Goal: Information Seeking & Learning: Learn about a topic

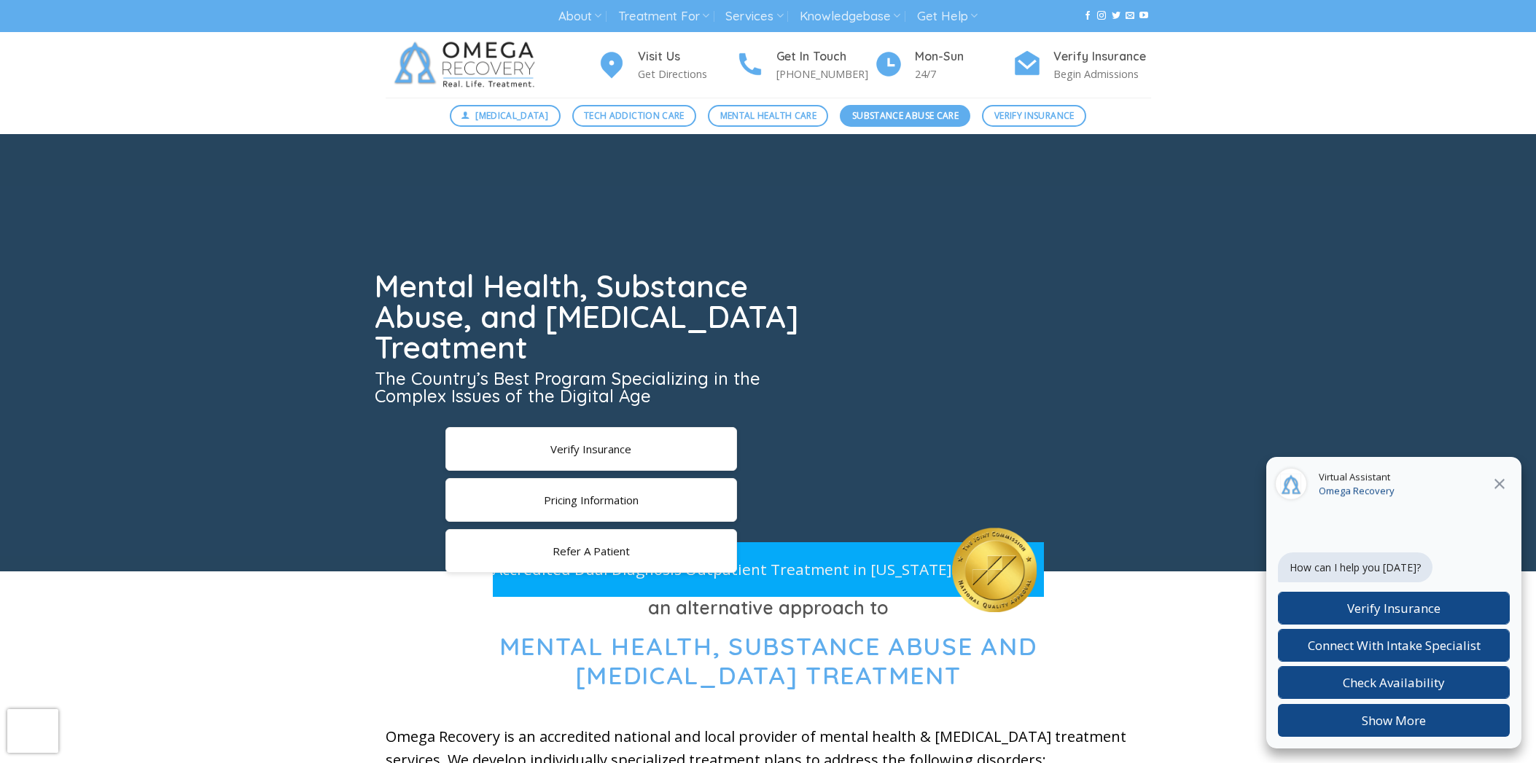
click at [852, 120] on span "Substance Abuse Care" at bounding box center [905, 116] width 106 height 14
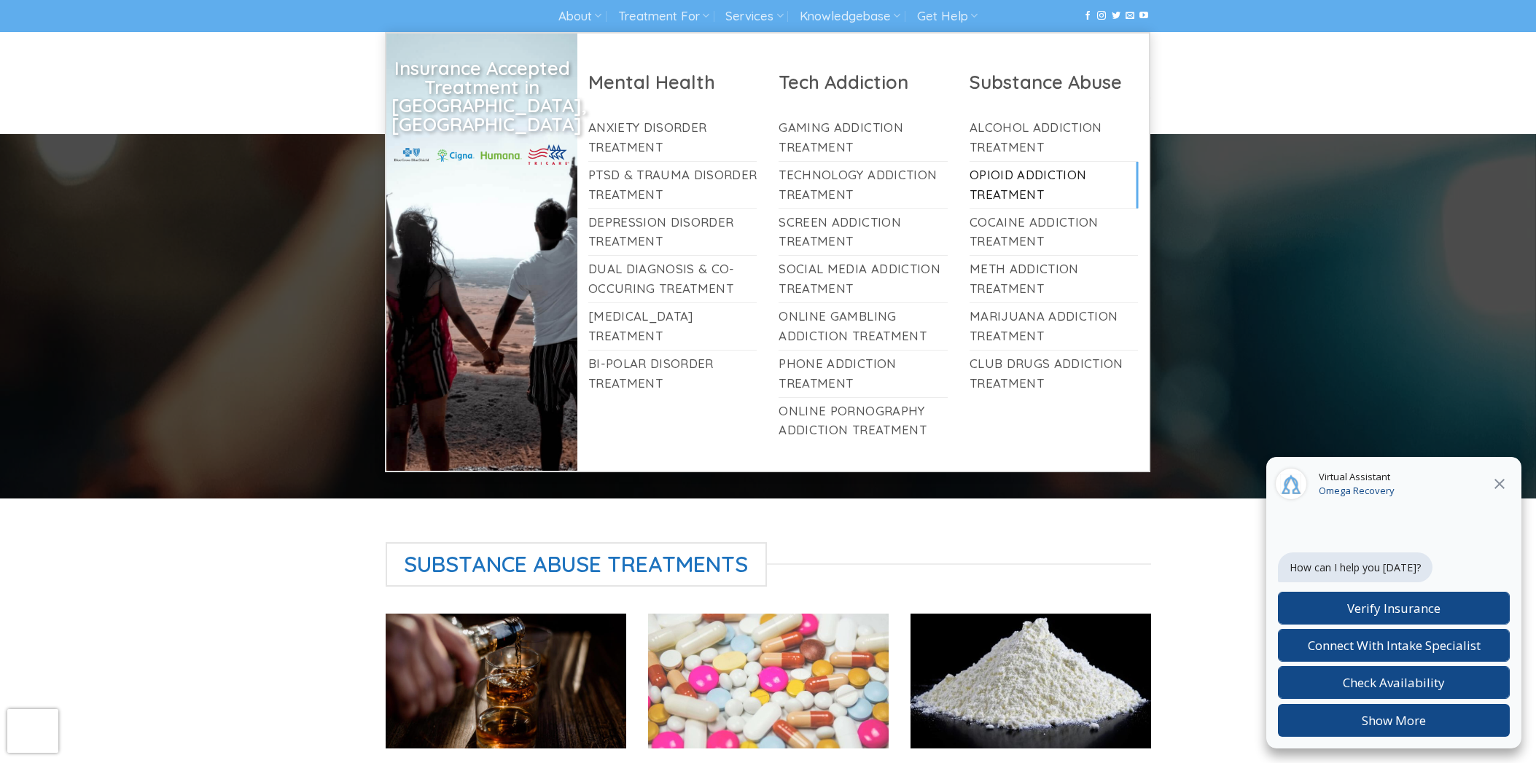
click at [1023, 186] on link "Opioid Addiction Treatment" at bounding box center [1053, 185] width 169 height 47
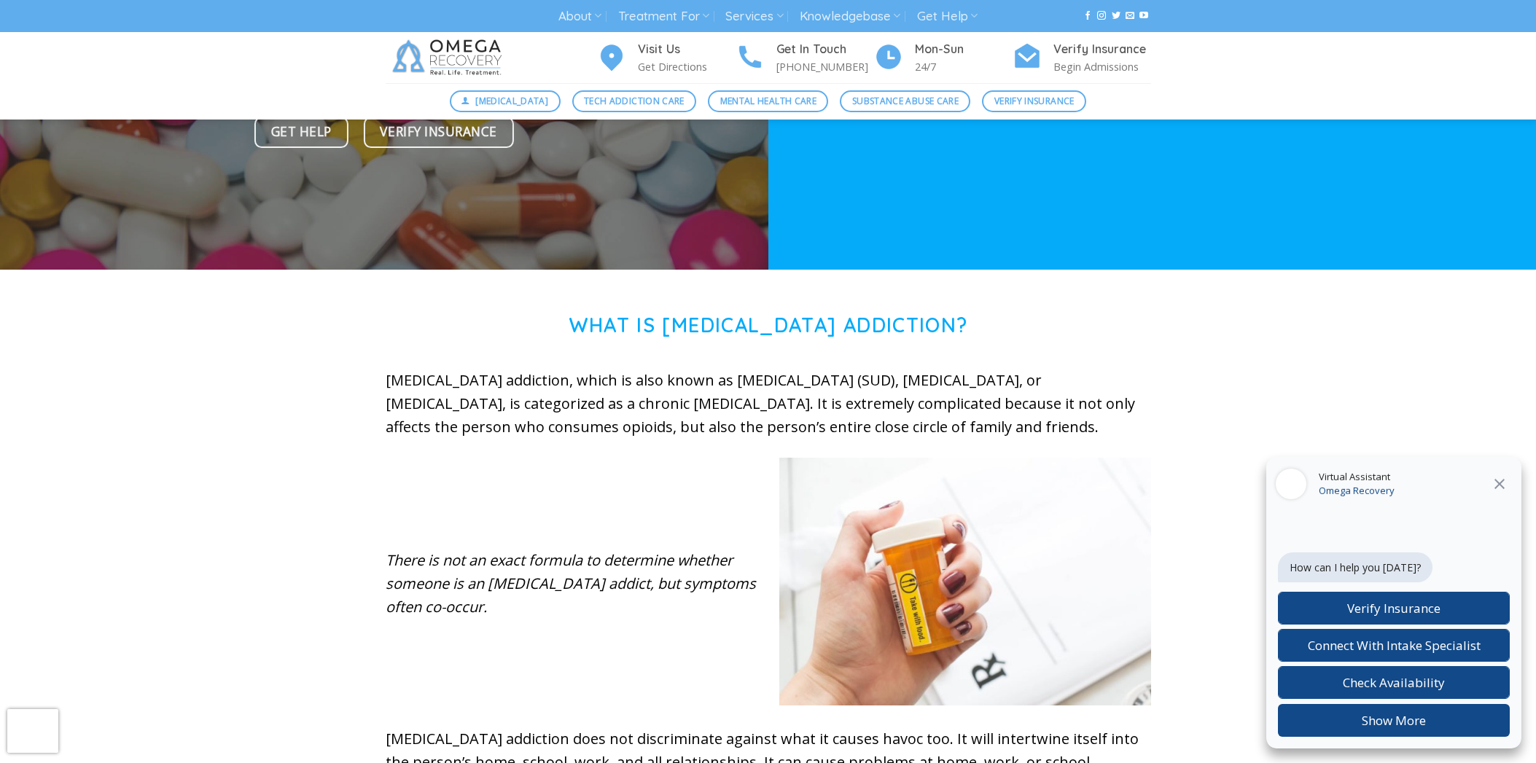
scroll to position [292, 0]
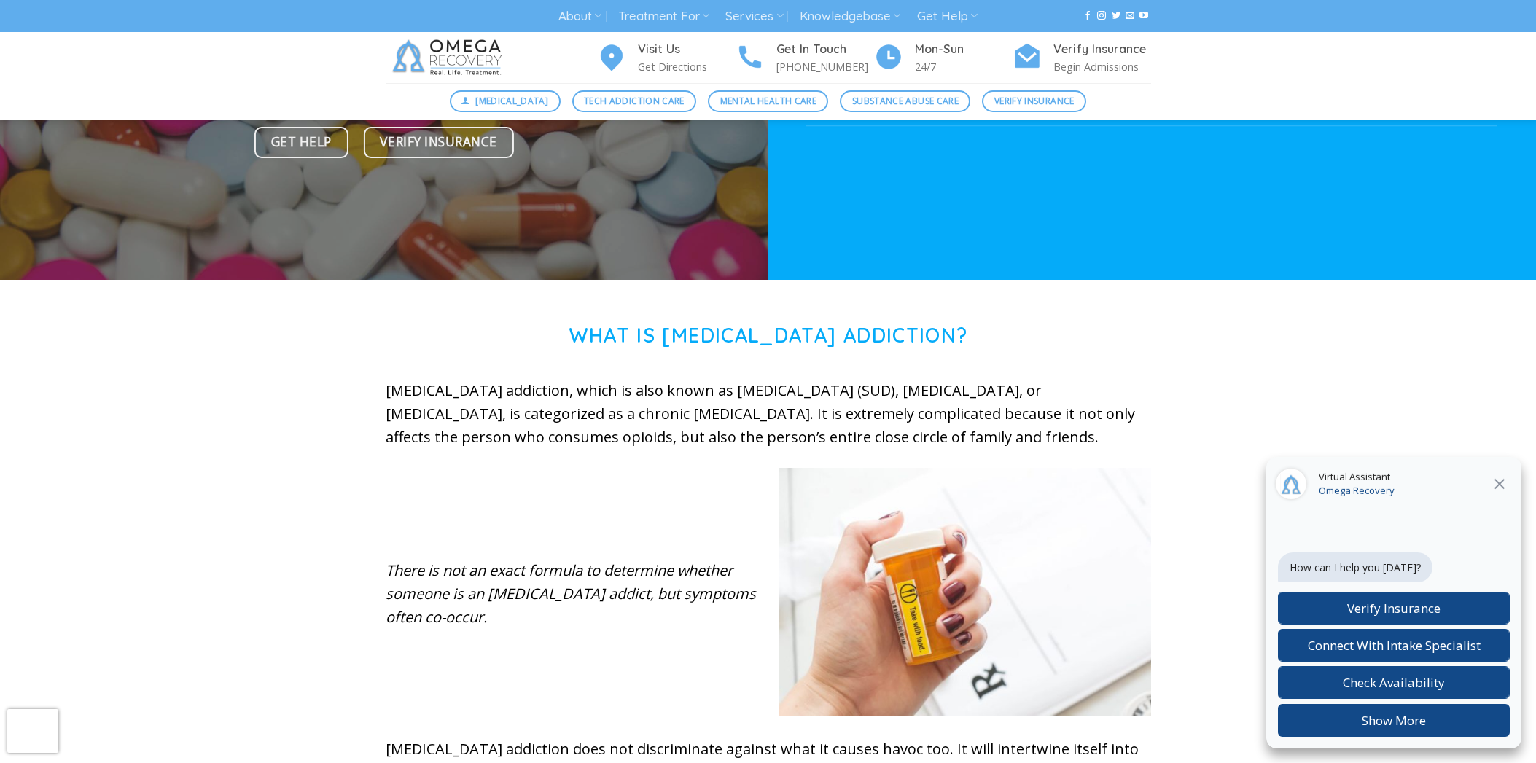
click at [1499, 487] on icon "Close" at bounding box center [1499, 483] width 17 height 17
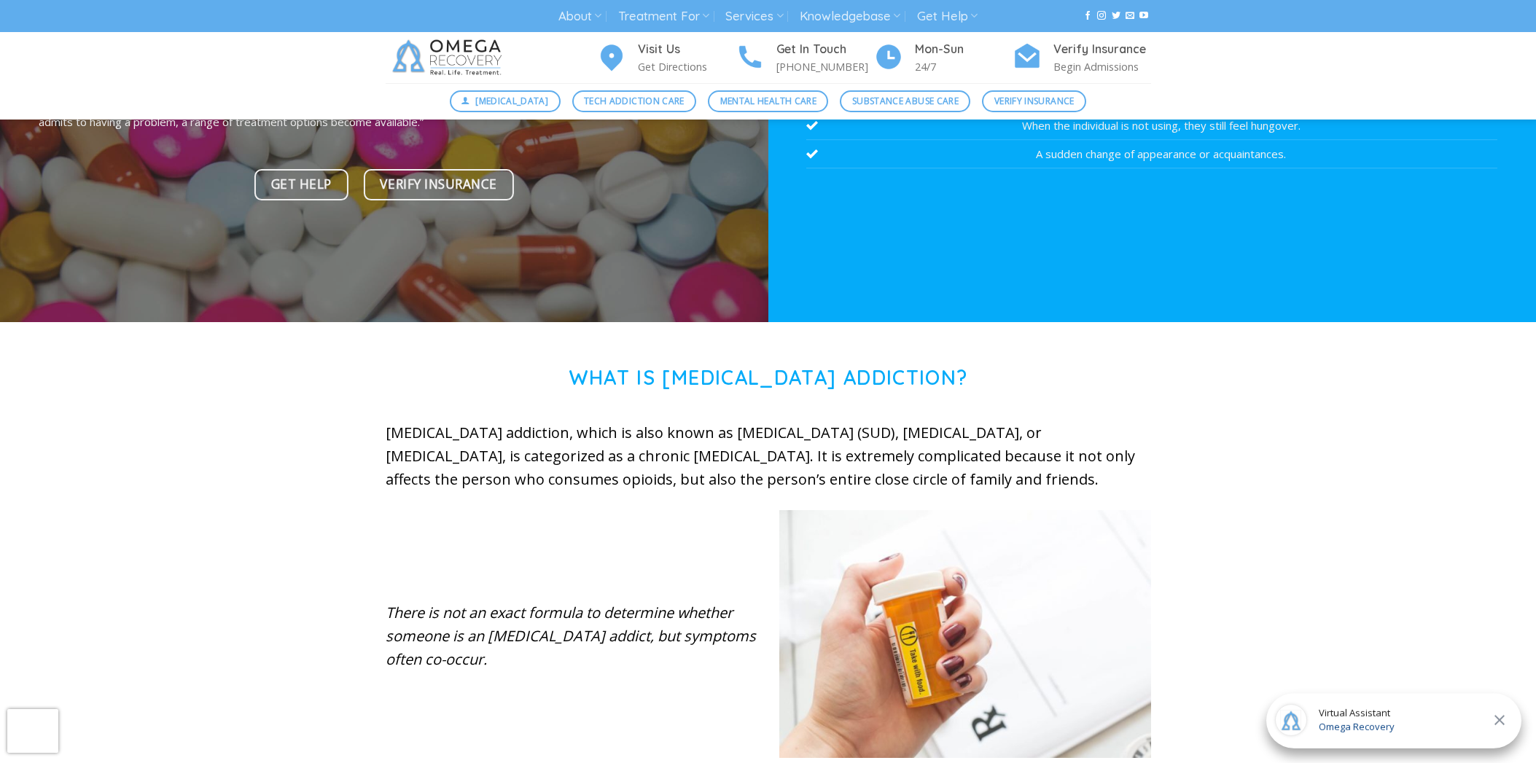
scroll to position [219, 0]
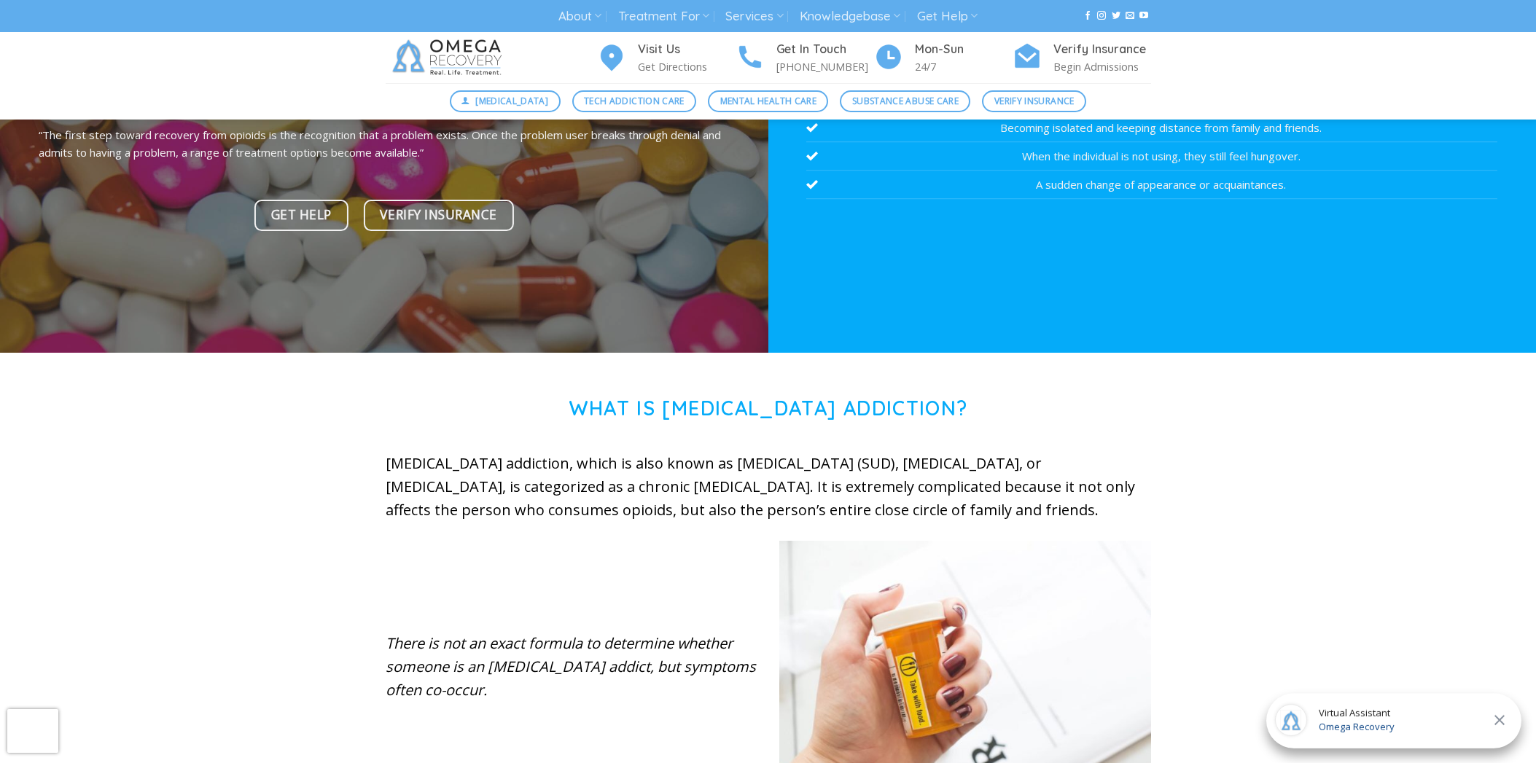
click at [1373, 732] on span "Omega Recovery" at bounding box center [1357, 727] width 76 height 15
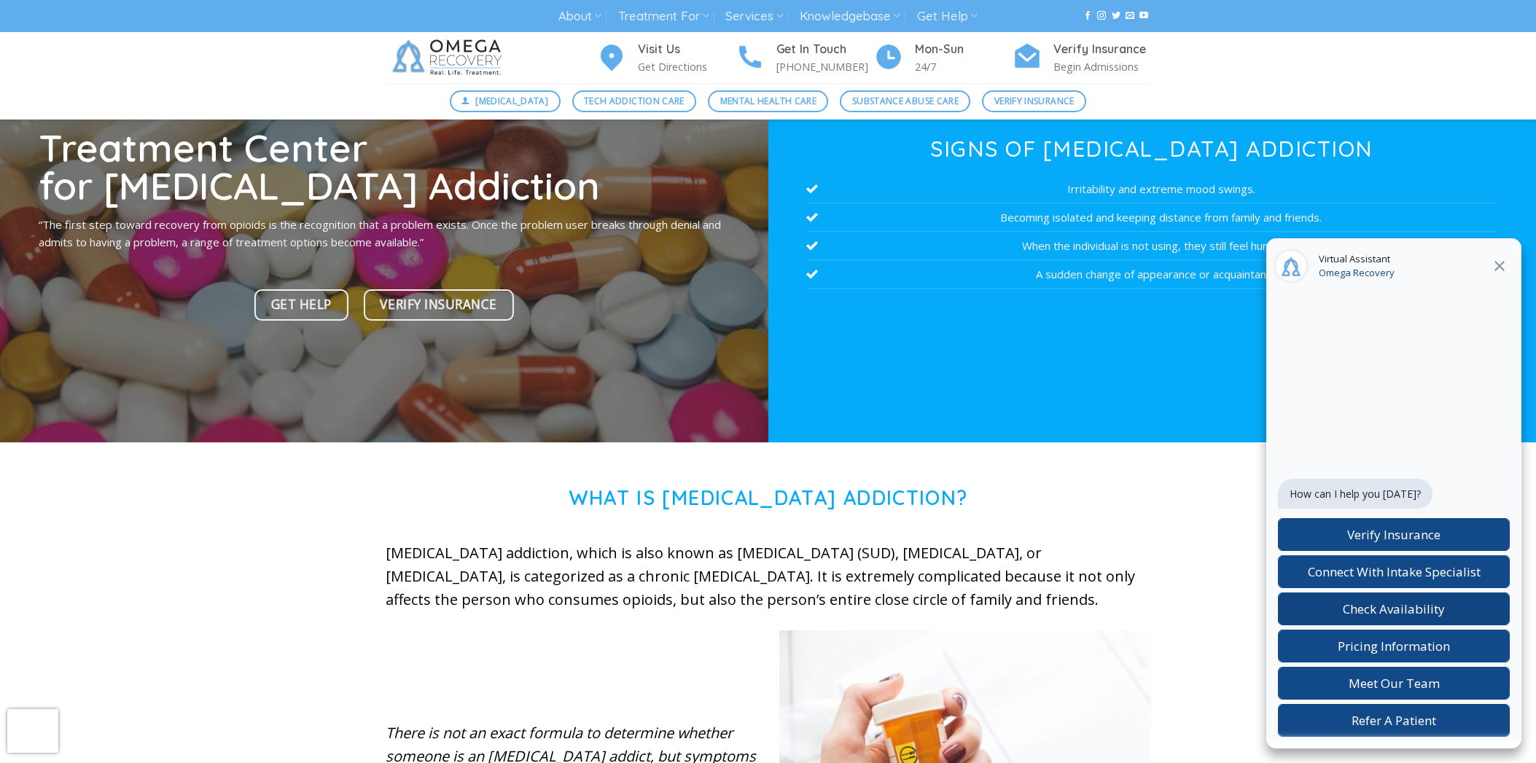
scroll to position [73, 0]
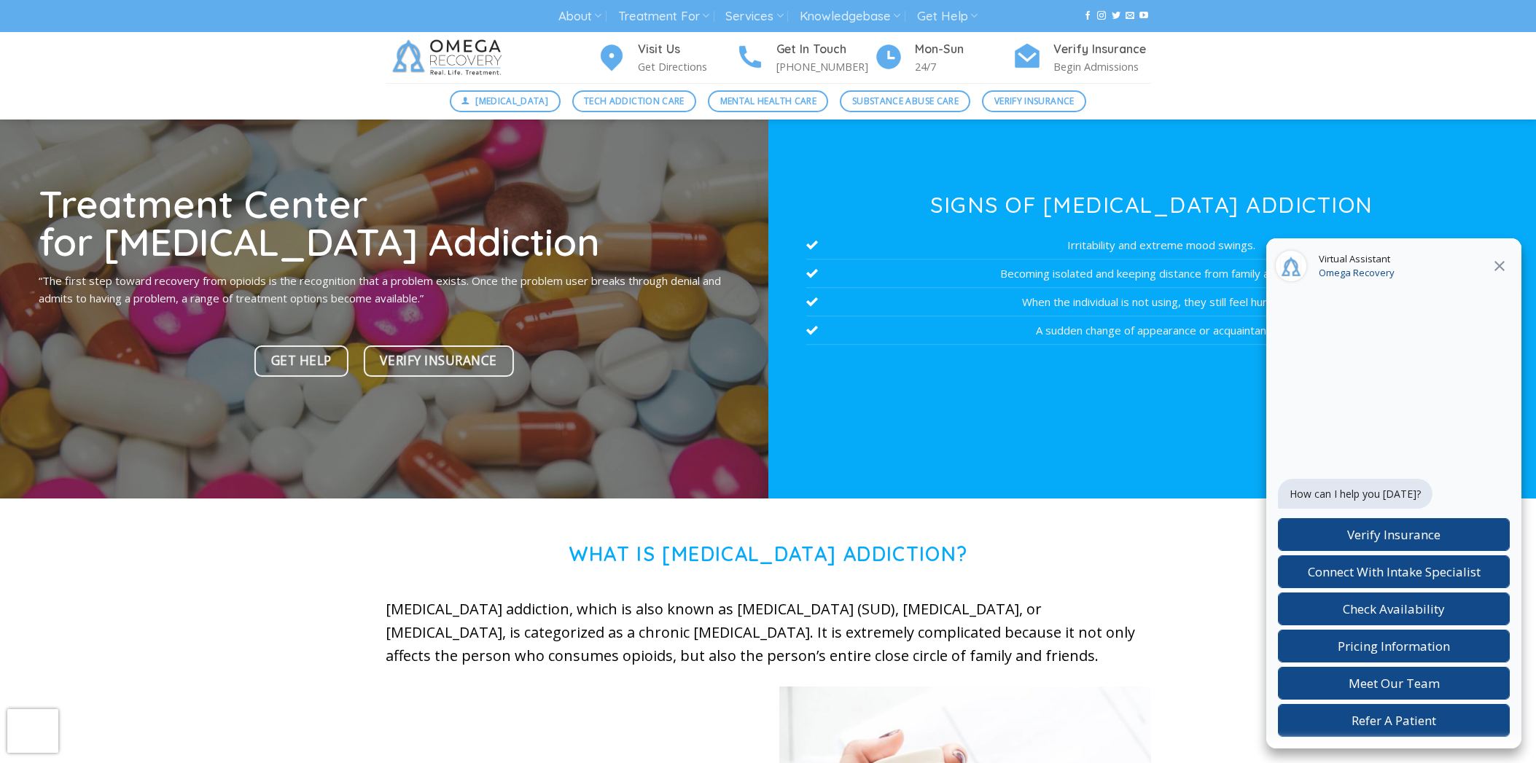
click at [1502, 267] on icon "Close" at bounding box center [1499, 265] width 17 height 17
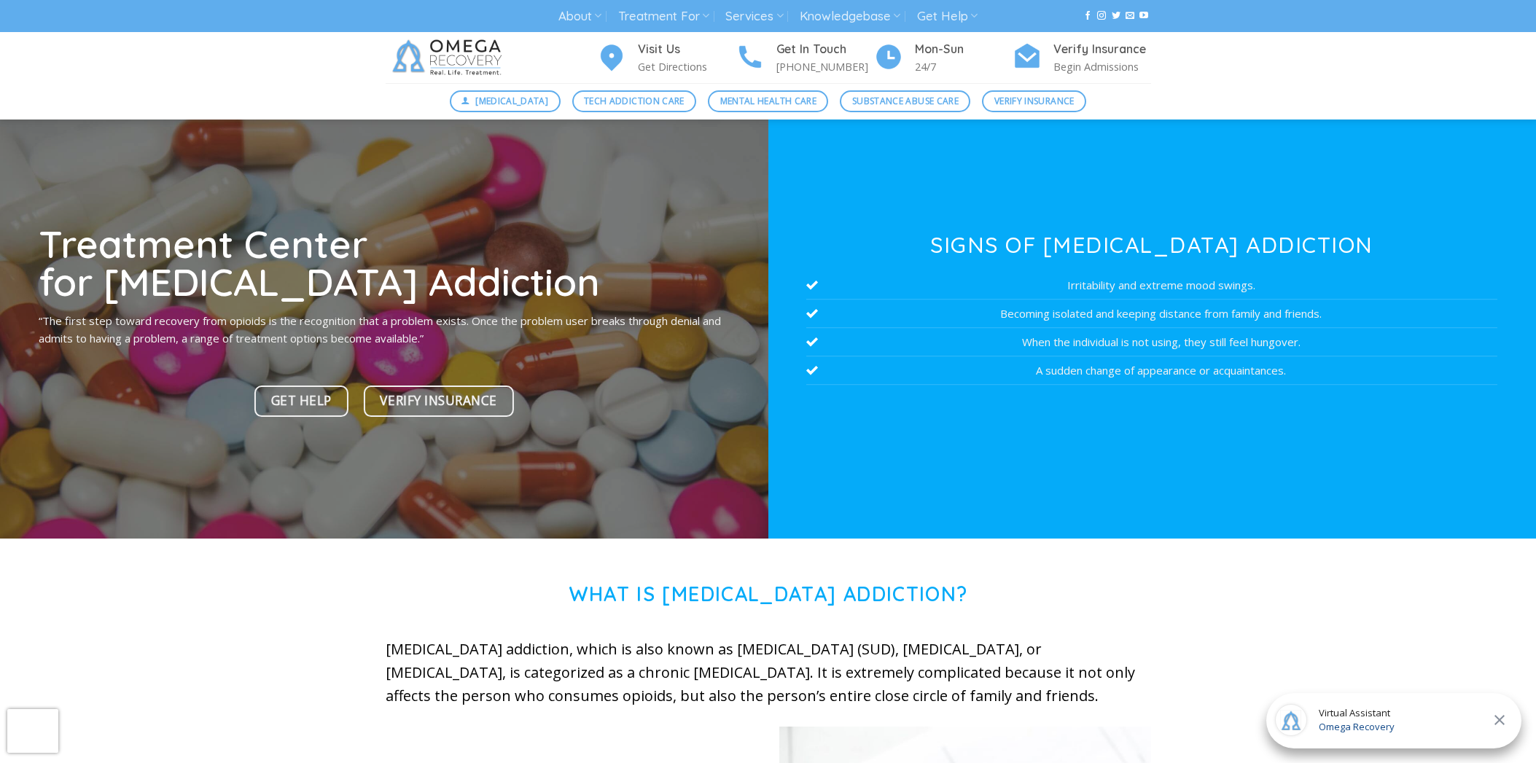
scroll to position [0, 0]
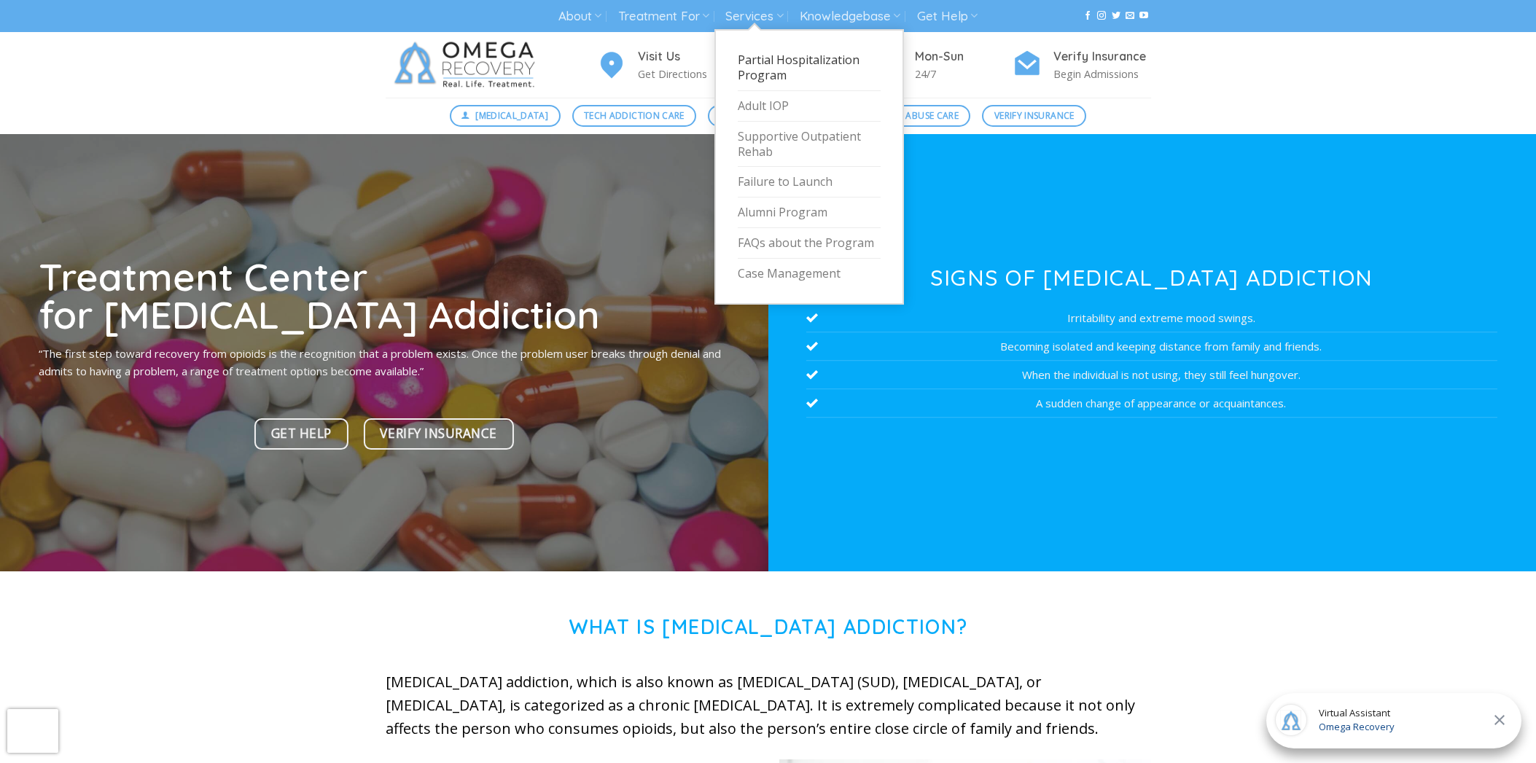
click at [798, 67] on link "Partial Hospitalization Program" at bounding box center [809, 68] width 143 height 46
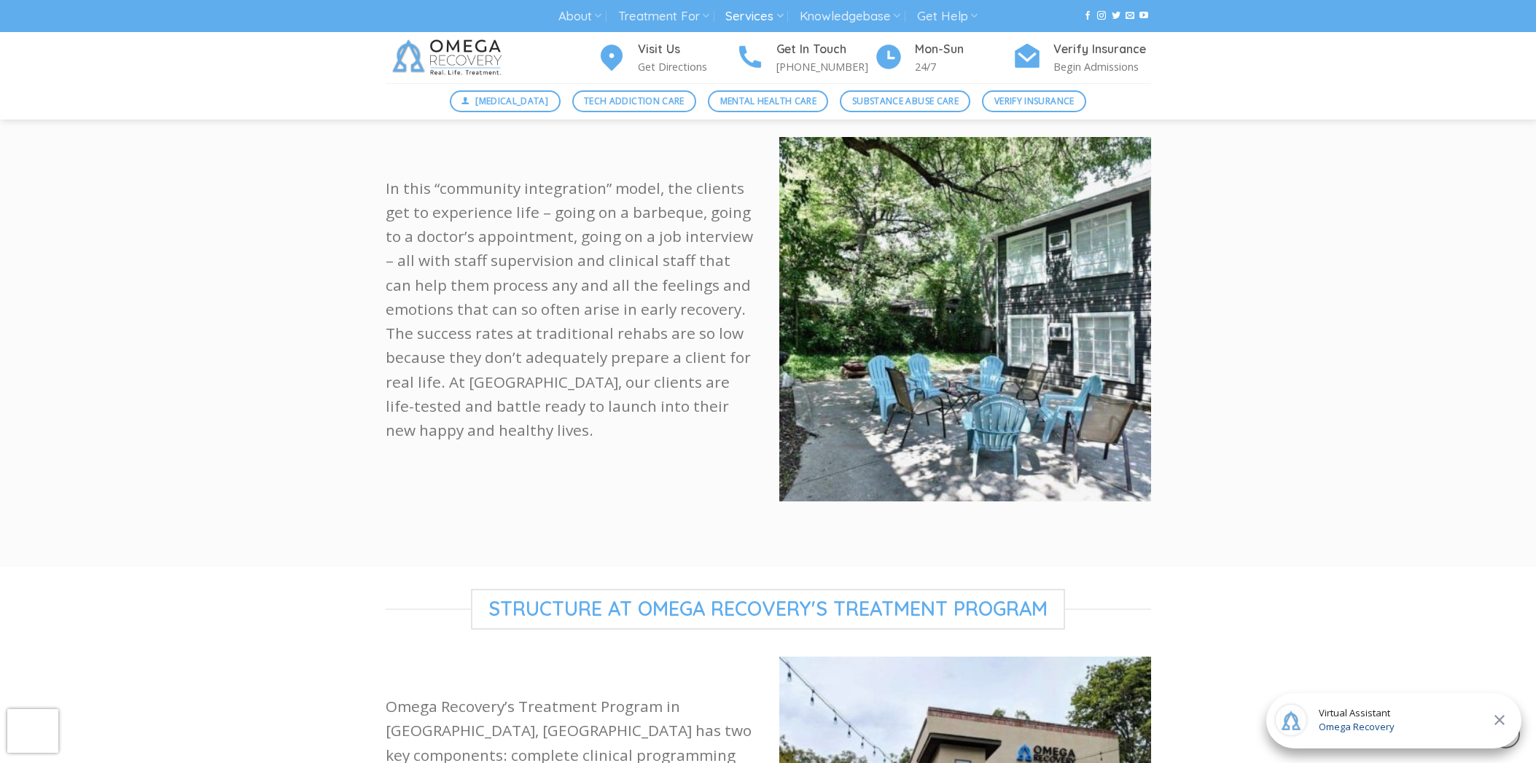
scroll to position [802, 0]
